Goal: Task Accomplishment & Management: Manage account settings

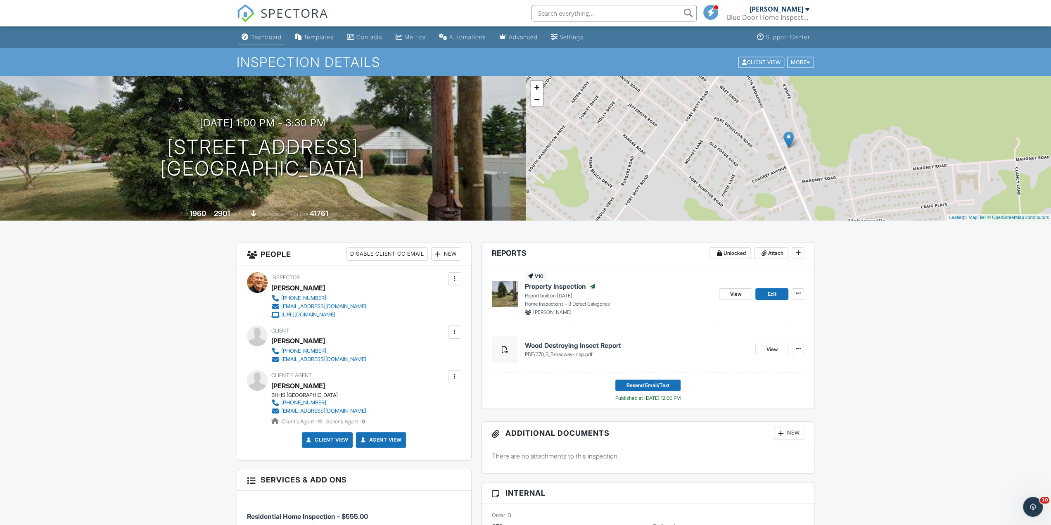
click at [259, 39] on div "Dashboard" at bounding box center [265, 36] width 31 height 7
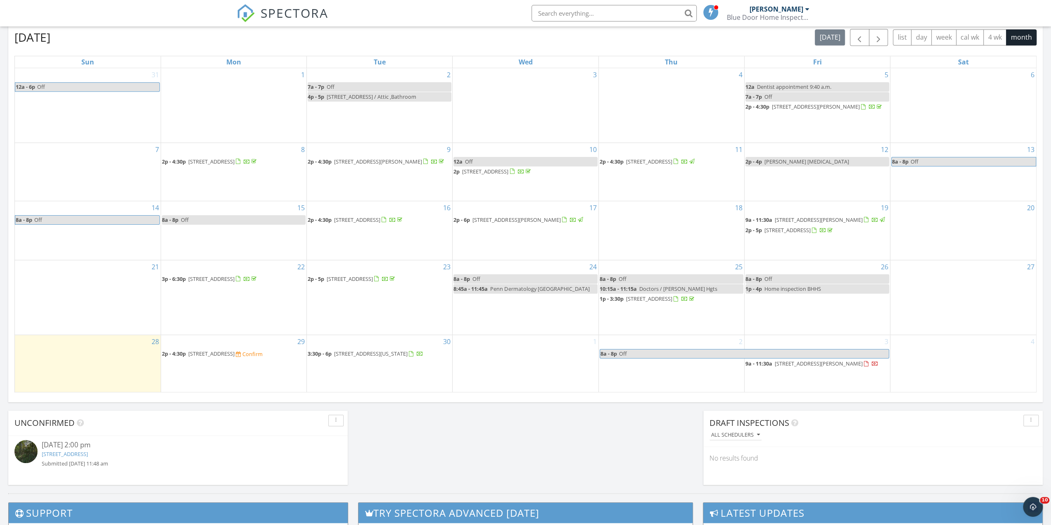
scroll to position [433, 0]
click at [235, 358] on span "338 Retreat Rd, Brownsmills 08088" at bounding box center [211, 353] width 46 height 7
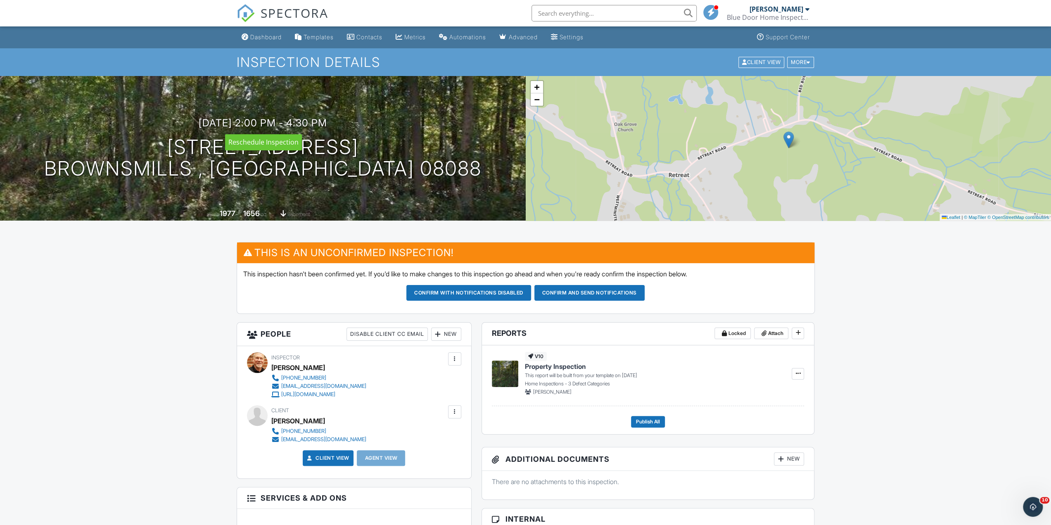
click at [327, 121] on h3 "09/29/2025 2:00 pm - 4:30 pm" at bounding box center [263, 122] width 128 height 11
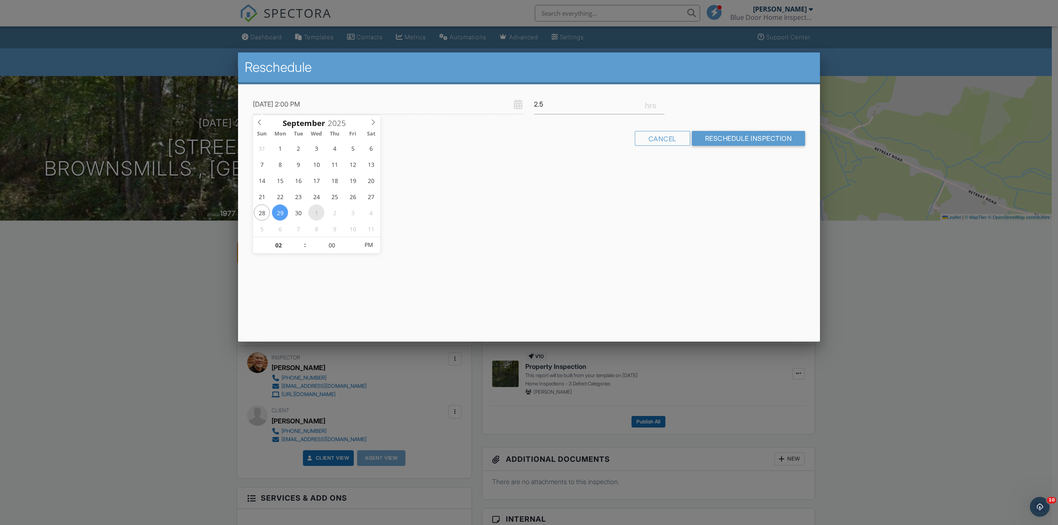
type input "[DATE] 2:00 PM"
click at [753, 137] on input "Reschedule Inspection" at bounding box center [749, 138] width 114 height 15
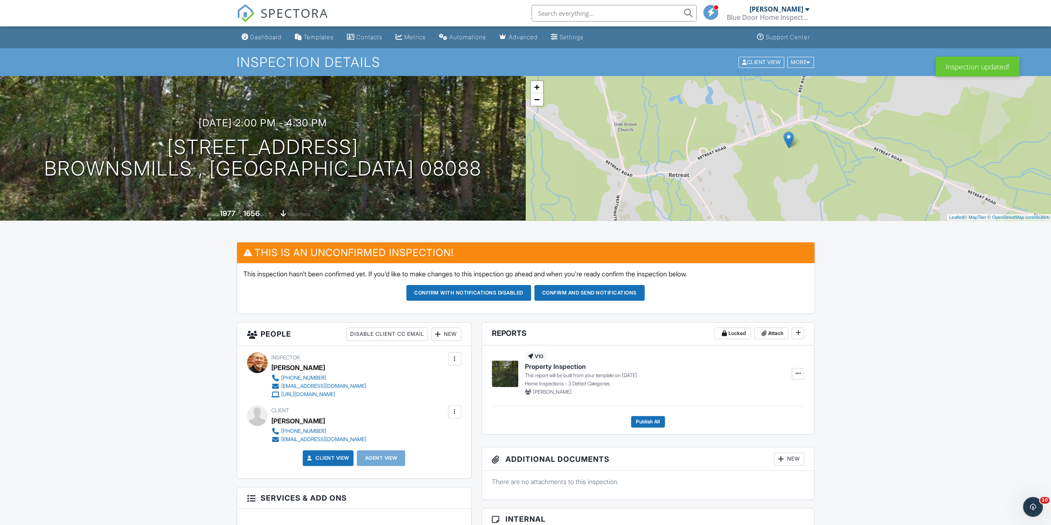
click at [282, 37] on div "Dashboard" at bounding box center [265, 36] width 31 height 7
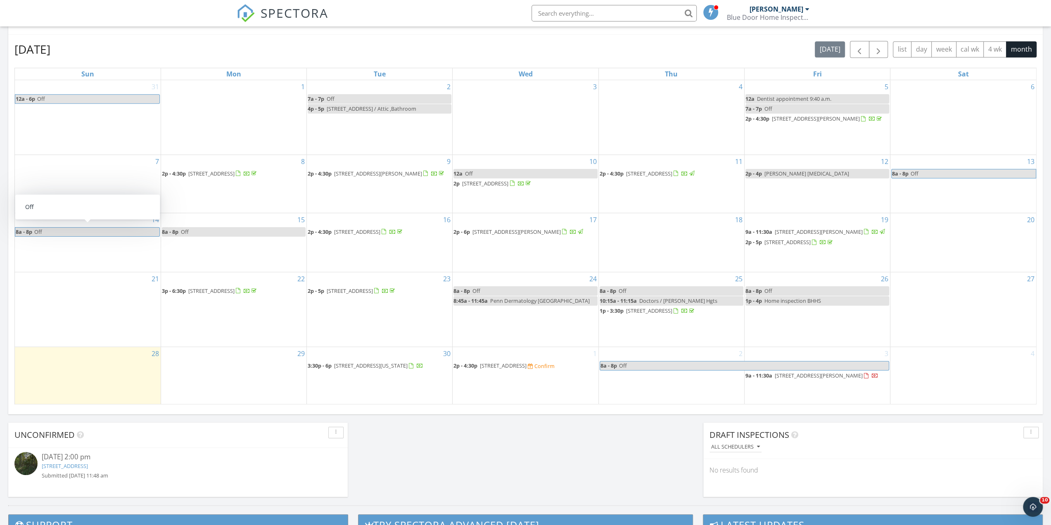
scroll to position [330, 0]
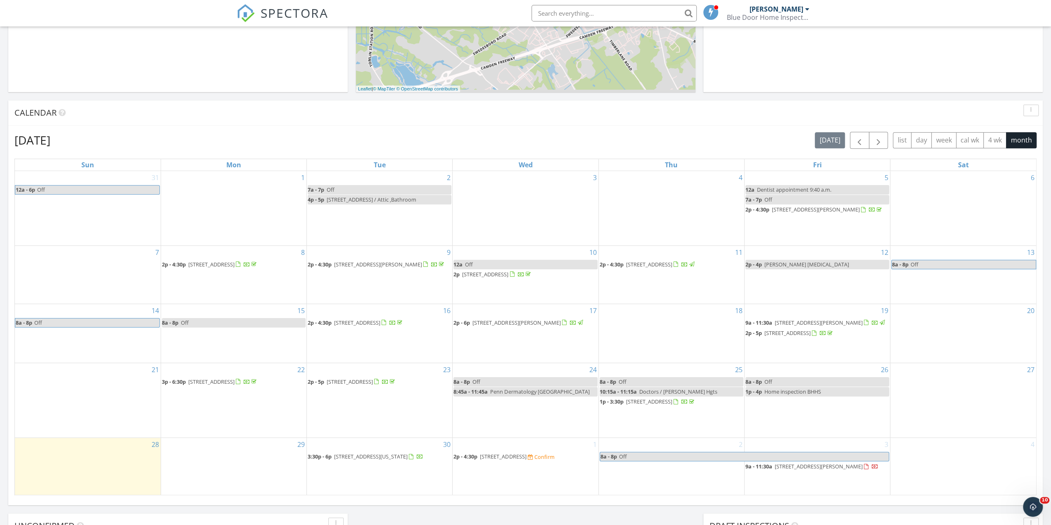
click at [525, 460] on span "338 Retreat Rd, Brownsmills 08088" at bounding box center [503, 456] width 46 height 7
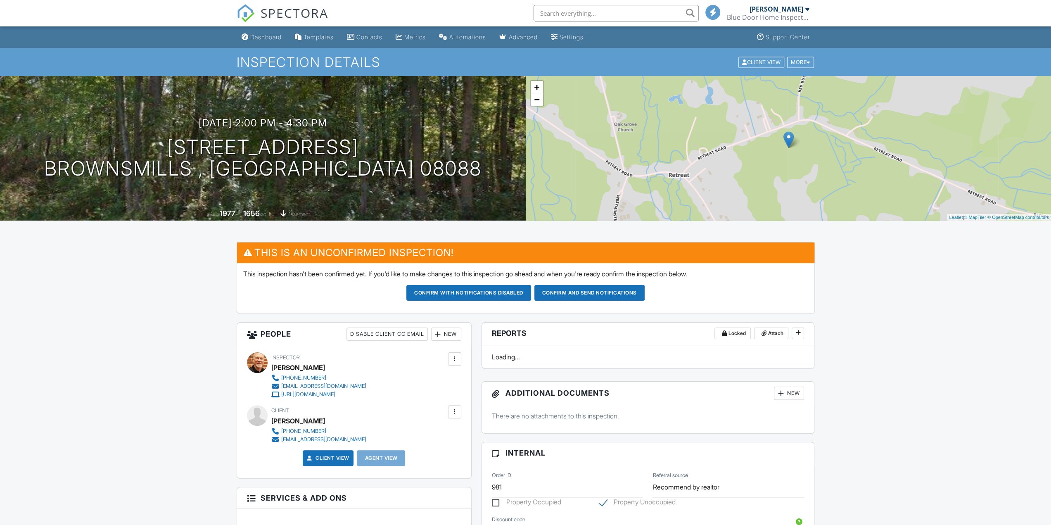
click at [605, 287] on button "Confirm and send notifications" at bounding box center [590, 293] width 110 height 16
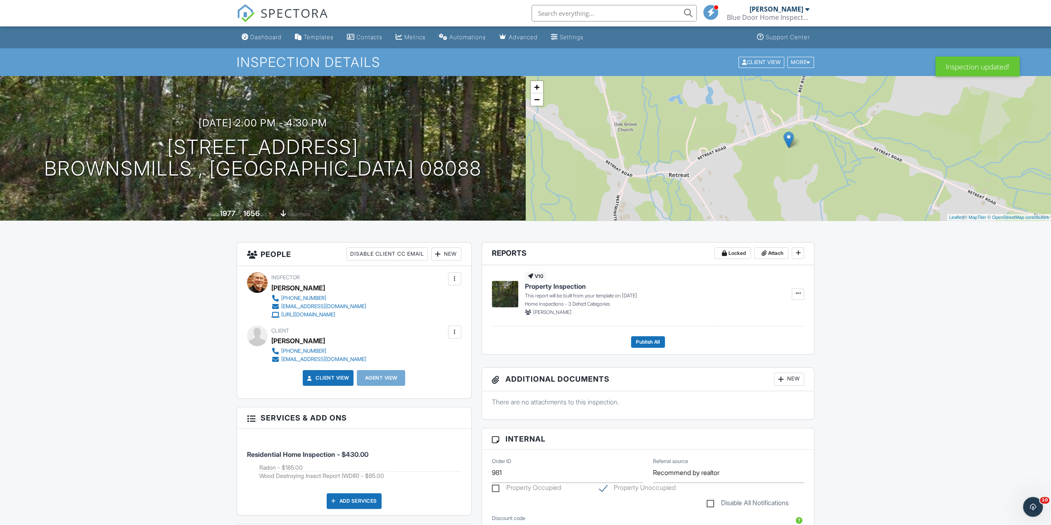
click at [449, 257] on div "New" at bounding box center [446, 253] width 30 height 13
click at [458, 300] on li "Client's Agent" at bounding box center [476, 300] width 81 height 21
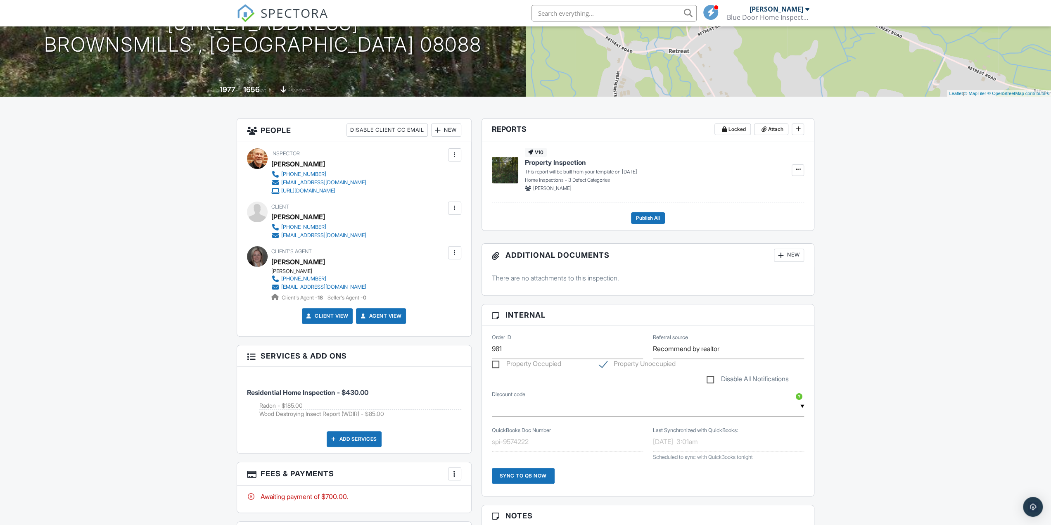
click at [456, 256] on div at bounding box center [455, 253] width 8 height 8
click at [401, 321] on li "Resend Confirmation Text" at bounding box center [410, 319] width 92 height 21
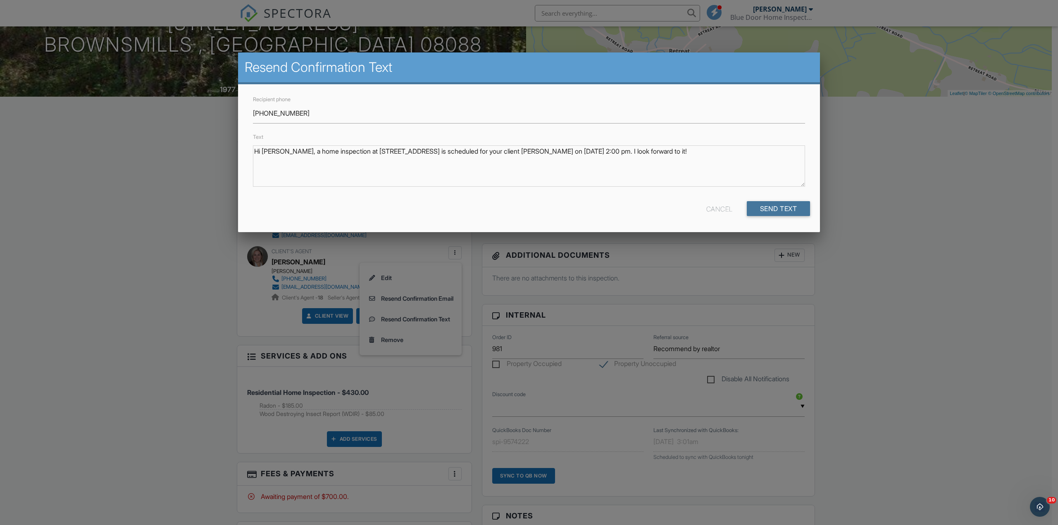
click at [767, 210] on input "Send Text" at bounding box center [779, 208] width 64 height 15
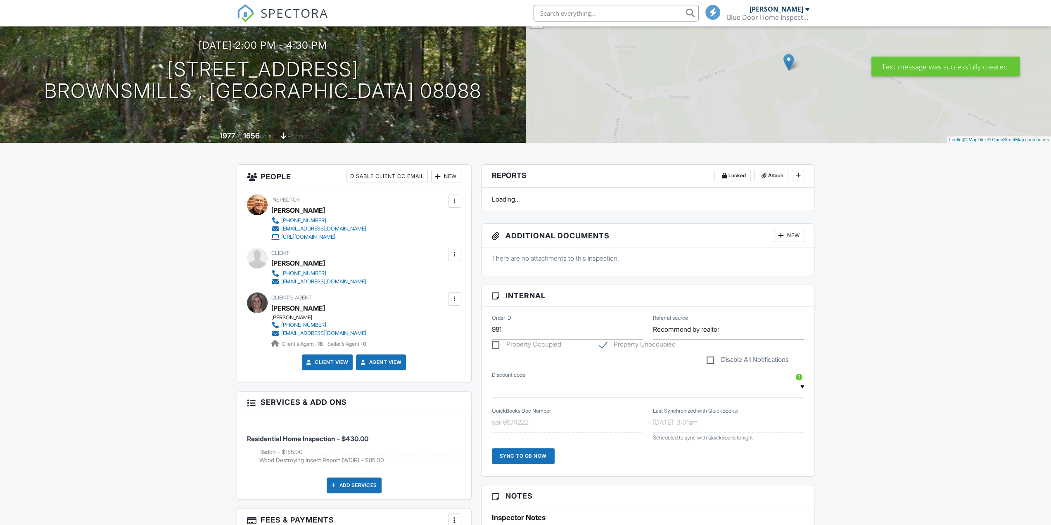
scroll to position [124, 0]
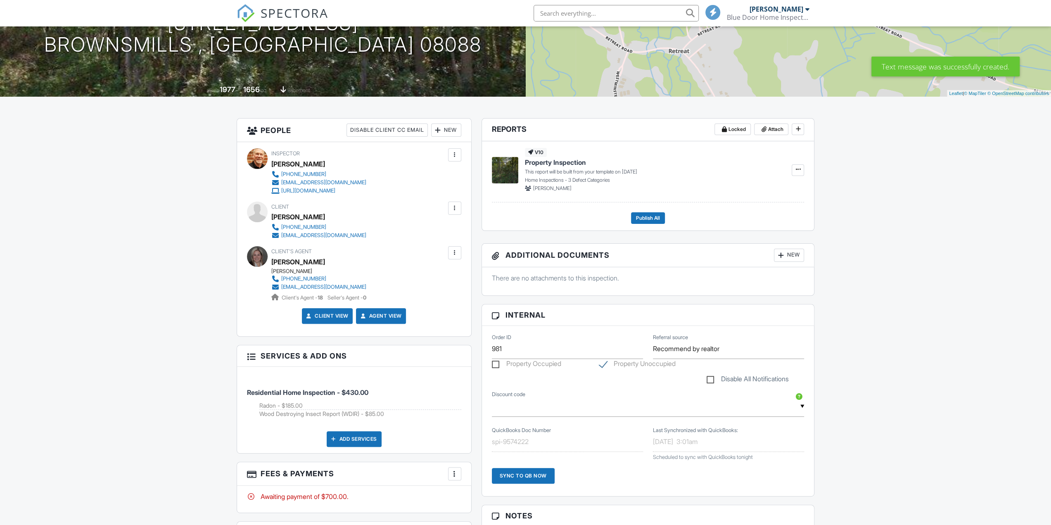
click at [453, 253] on div at bounding box center [455, 253] width 8 height 8
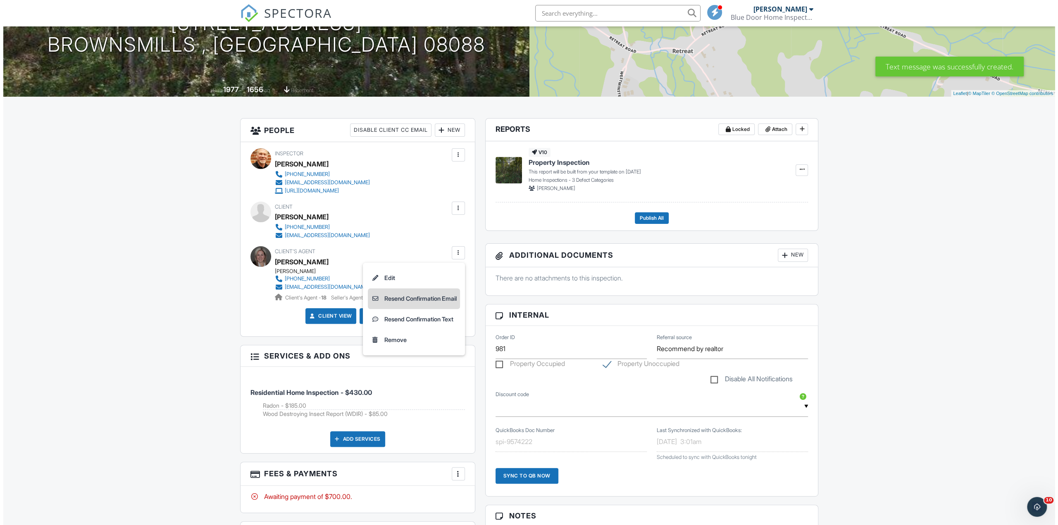
scroll to position [0, 0]
click at [430, 296] on li "Resend Confirmation Email" at bounding box center [410, 298] width 92 height 21
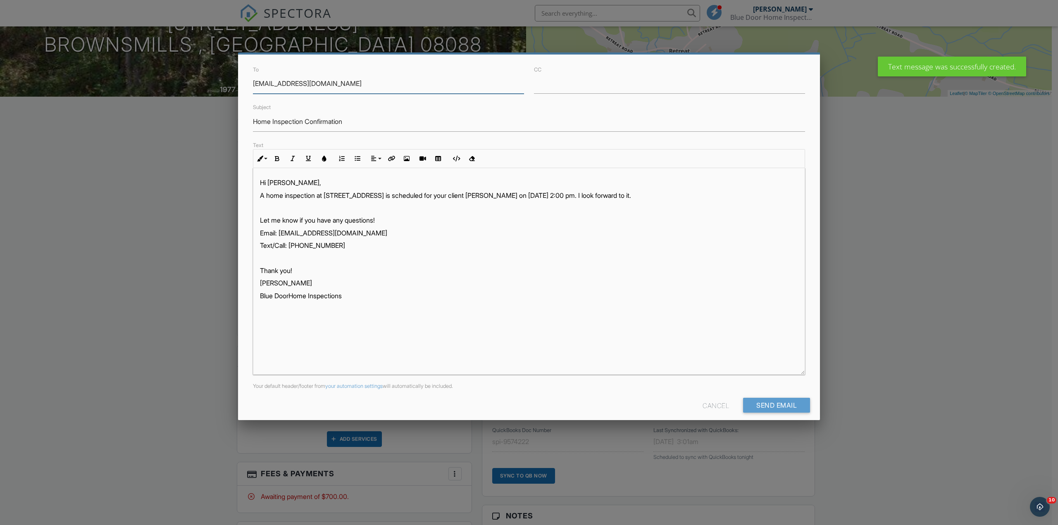
scroll to position [38, 0]
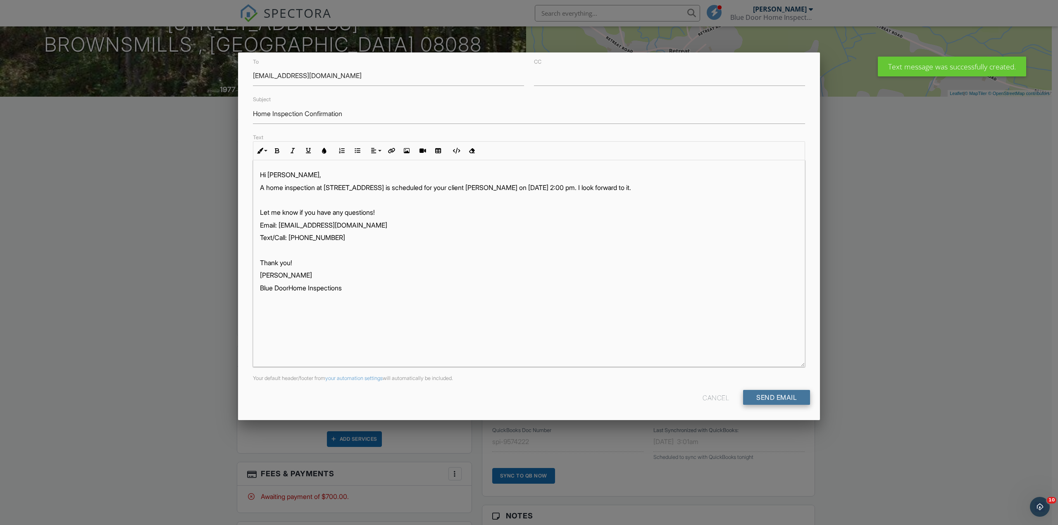
click at [759, 395] on input "Send Email" at bounding box center [776, 397] width 67 height 15
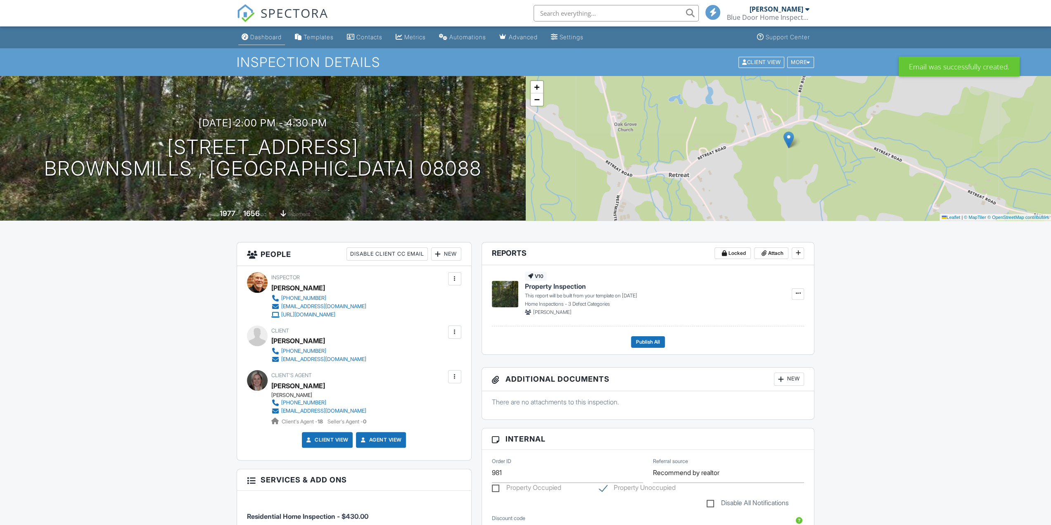
click at [273, 36] on div "Dashboard" at bounding box center [265, 36] width 31 height 7
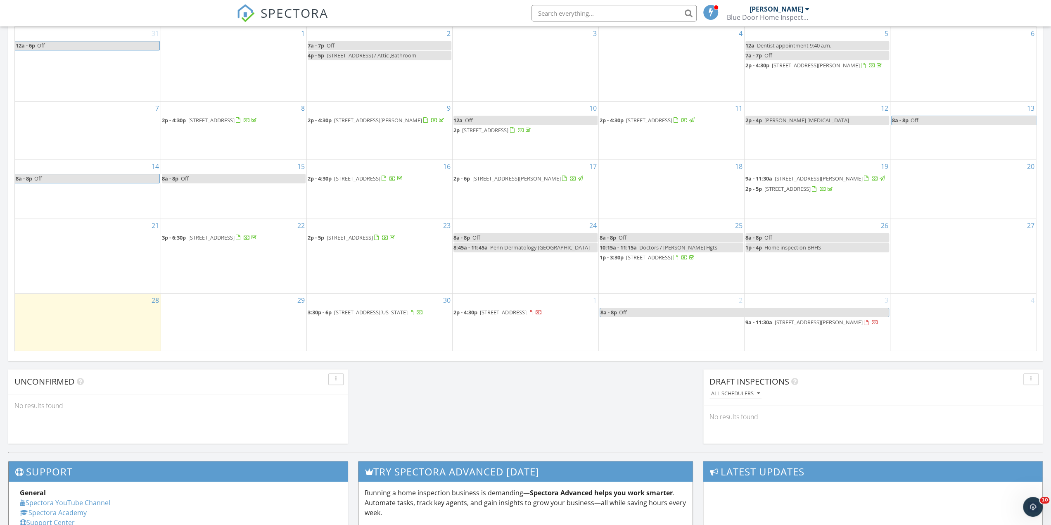
scroll to position [474, 0]
click at [244, 321] on div "29" at bounding box center [233, 323] width 145 height 58
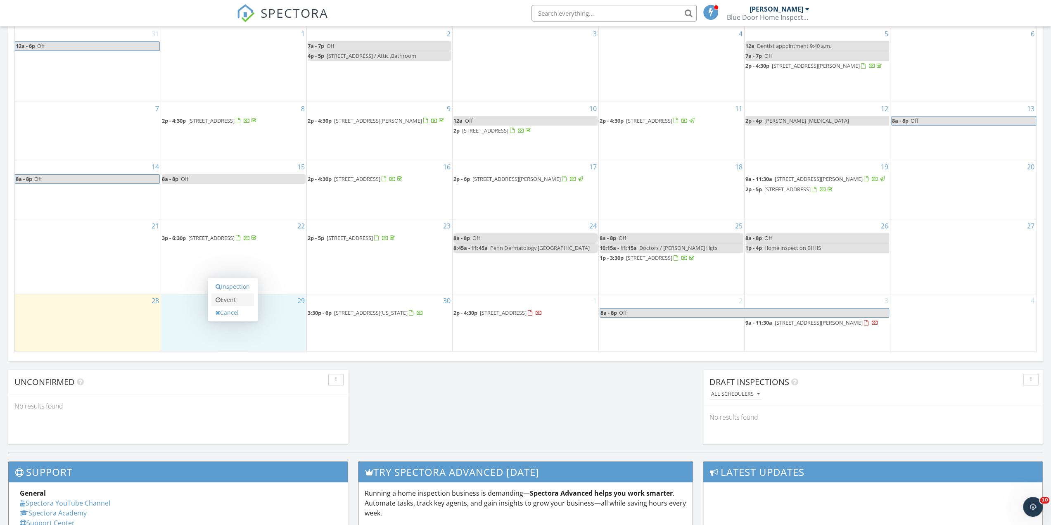
click at [237, 300] on link "Event" at bounding box center [233, 299] width 43 height 13
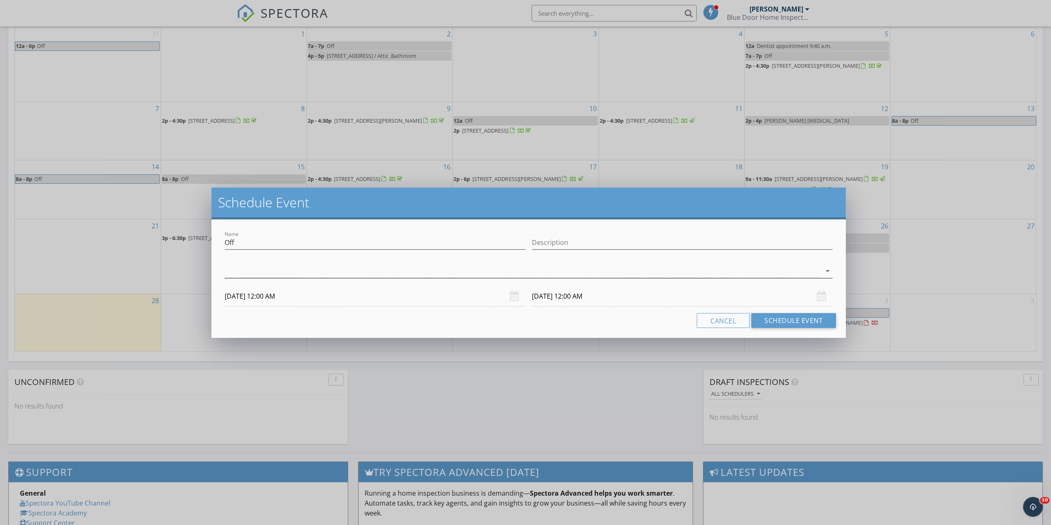
click at [251, 271] on div at bounding box center [523, 271] width 597 height 14
click at [231, 279] on div at bounding box center [236, 276] width 14 height 14
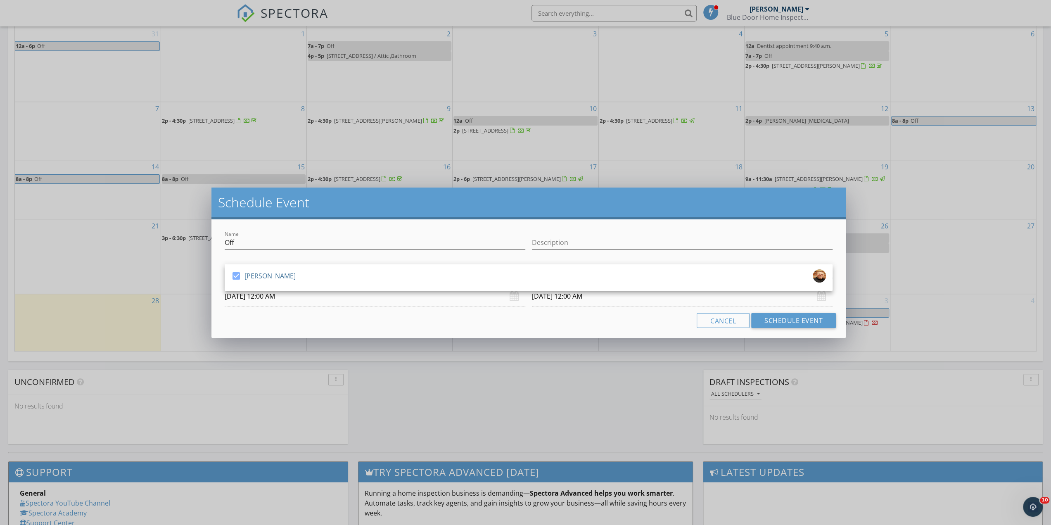
click at [273, 302] on input "09/29/2025 12:00 AM" at bounding box center [375, 296] width 301 height 20
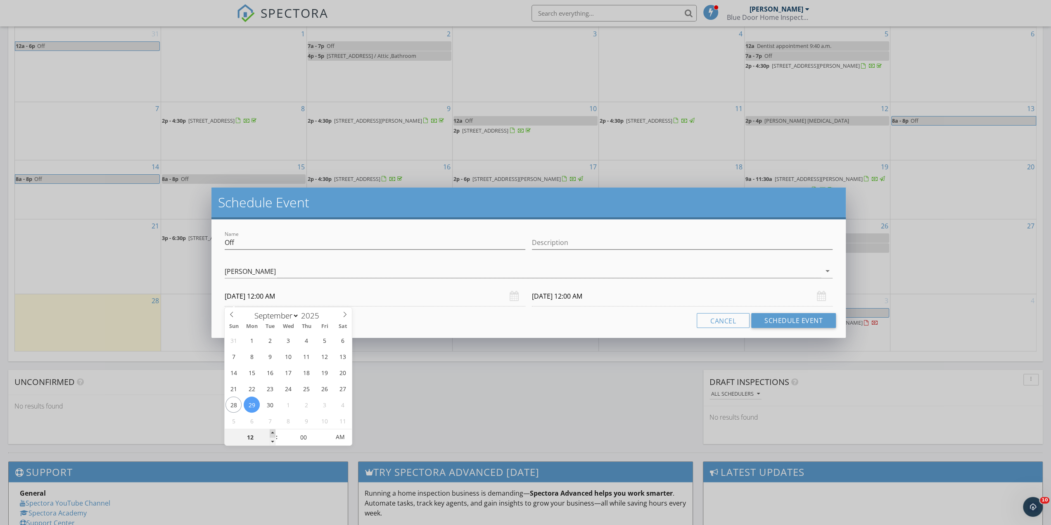
type input "01"
type input "09/29/2025 1:00 AM"
click at [273, 431] on span at bounding box center [273, 433] width 6 height 8
type input "02"
type input "09/29/2025 2:00 AM"
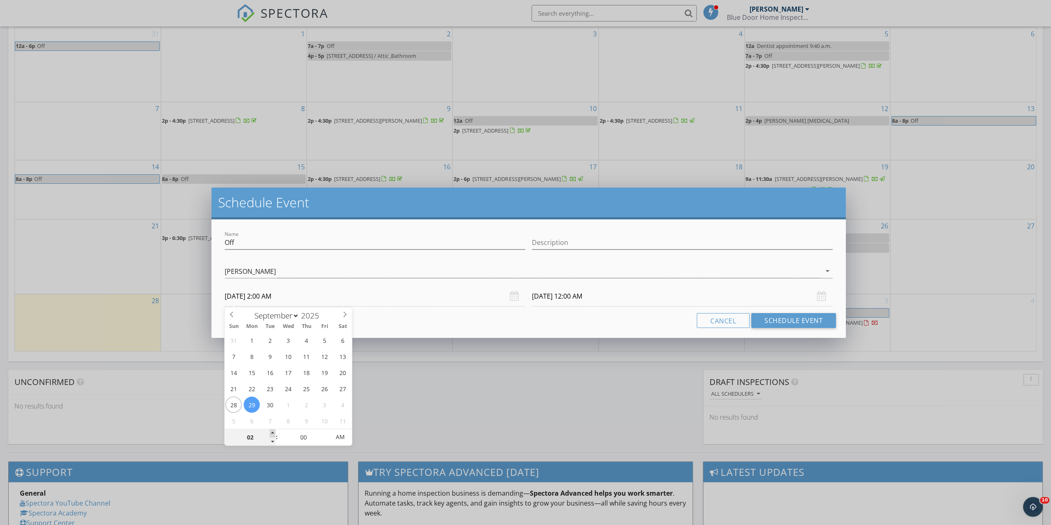
click at [273, 431] on span at bounding box center [273, 433] width 6 height 8
type input "03"
type input "09/29/2025 3:00 AM"
click at [273, 431] on span at bounding box center [273, 433] width 6 height 8
type input "04"
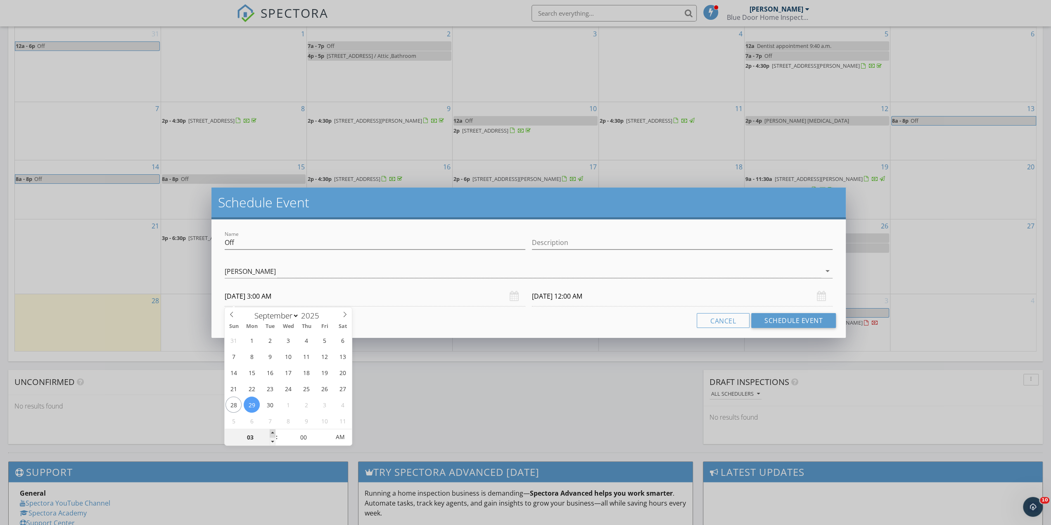
type input "09/29/2025 4:00 AM"
click at [273, 431] on span at bounding box center [273, 433] width 6 height 8
type input "05"
type input "09/29/2025 5:00 AM"
click at [273, 431] on span at bounding box center [273, 433] width 6 height 8
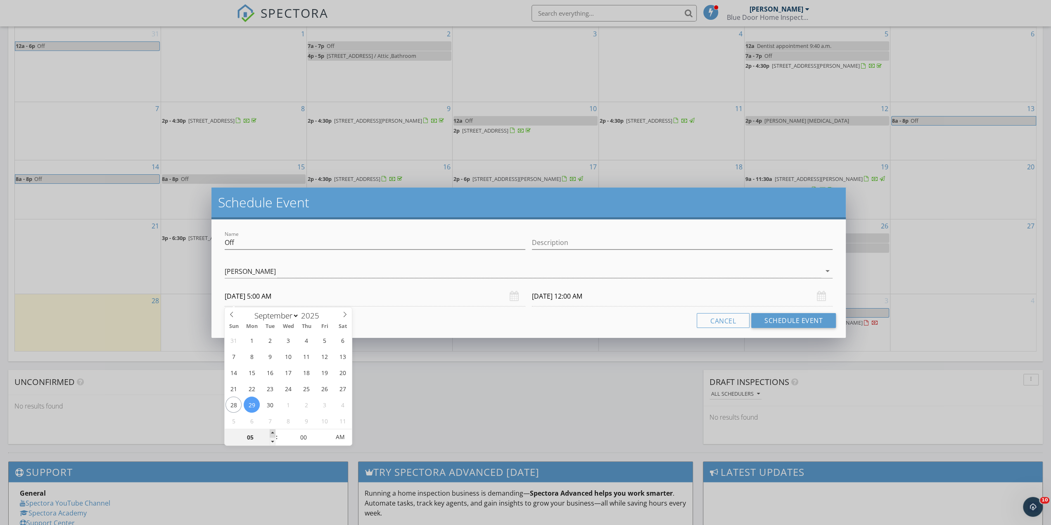
type input "06"
type input "09/29/2025 6:00 AM"
click at [274, 431] on span at bounding box center [273, 433] width 6 height 8
type input "07"
type input "09/29/2025 7:00 AM"
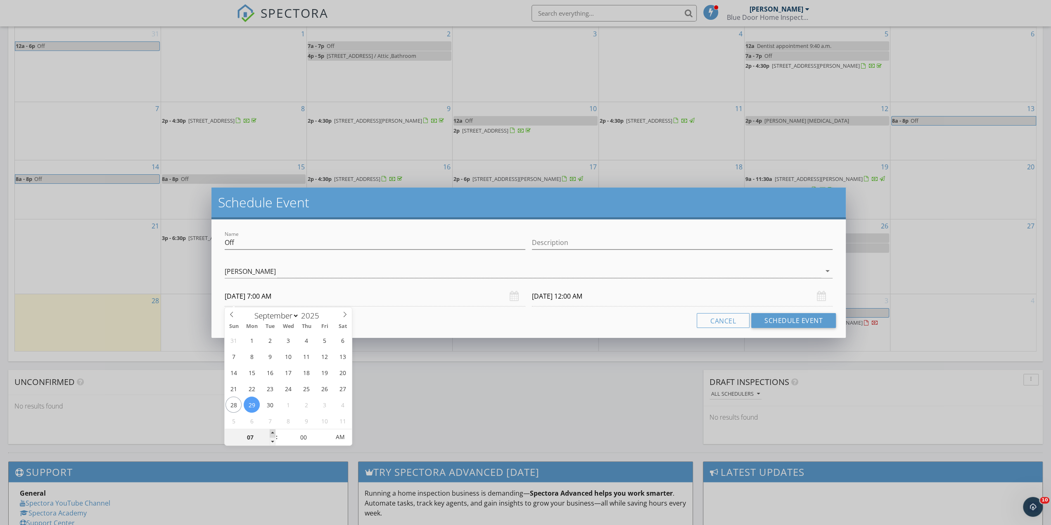
click at [274, 431] on span at bounding box center [273, 433] width 6 height 8
type input "08"
type input "09/29/2025 8:00 AM"
click at [274, 431] on span at bounding box center [273, 433] width 6 height 8
type input "08"
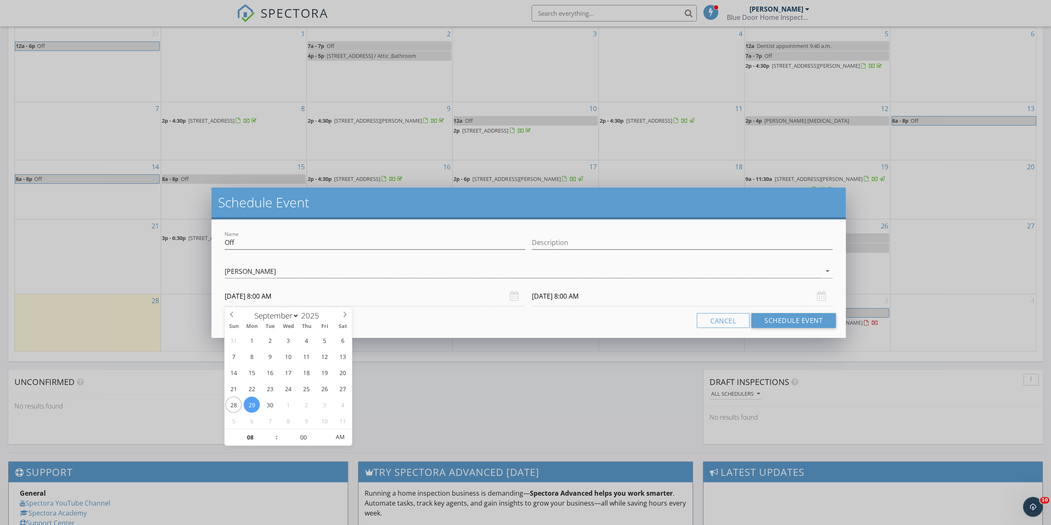
click at [540, 298] on input "09/30/2025 8:00 AM" at bounding box center [682, 296] width 301 height 20
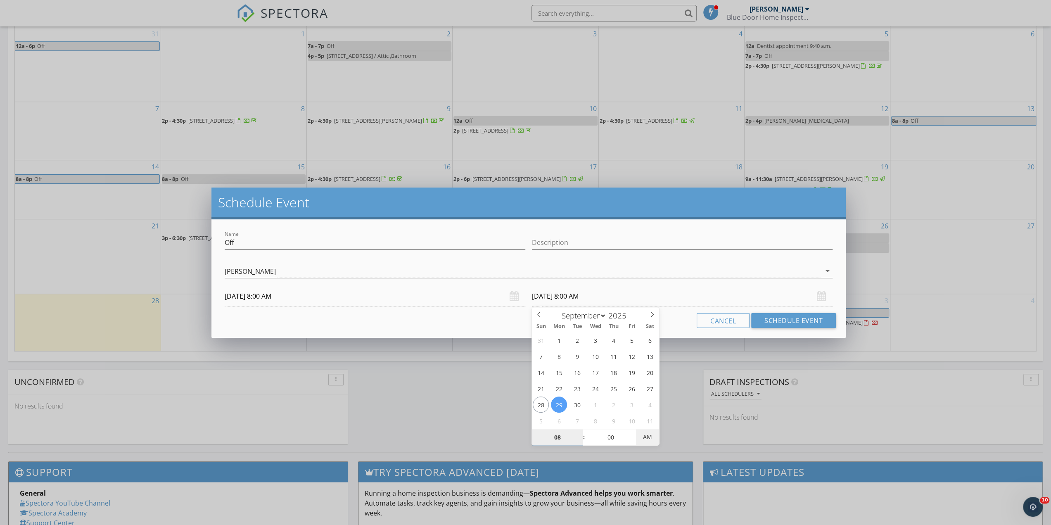
type input "09/29/2025 8:00 PM"
click at [654, 438] on span "AM" at bounding box center [647, 437] width 23 height 17
click at [785, 319] on button "Schedule Event" at bounding box center [793, 320] width 85 height 15
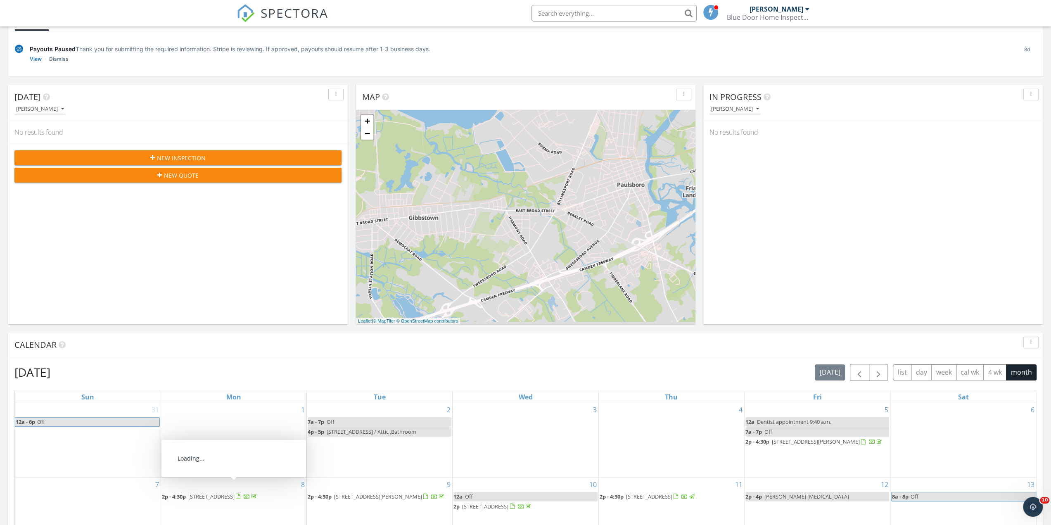
scroll to position [0, 0]
